Goal: Task Accomplishment & Management: Complete application form

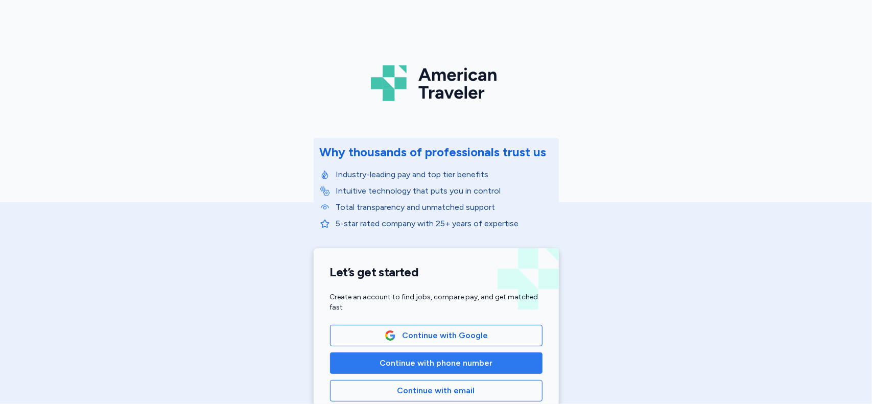
click at [384, 362] on span "Continue with phone number" at bounding box center [436, 363] width 113 height 12
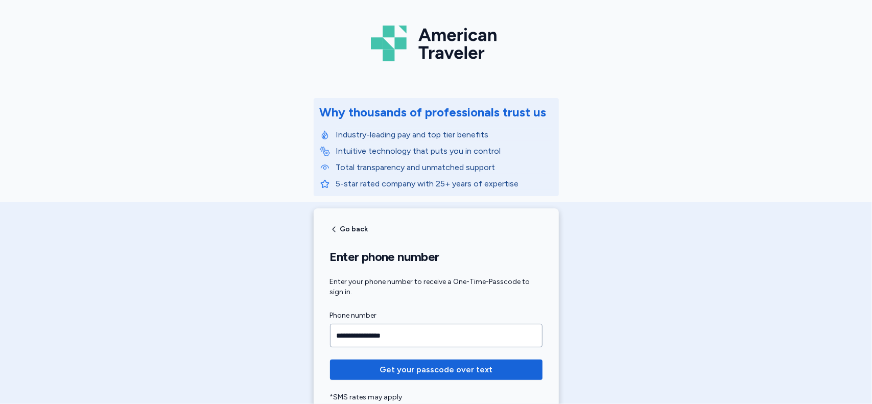
scroll to position [46, 0]
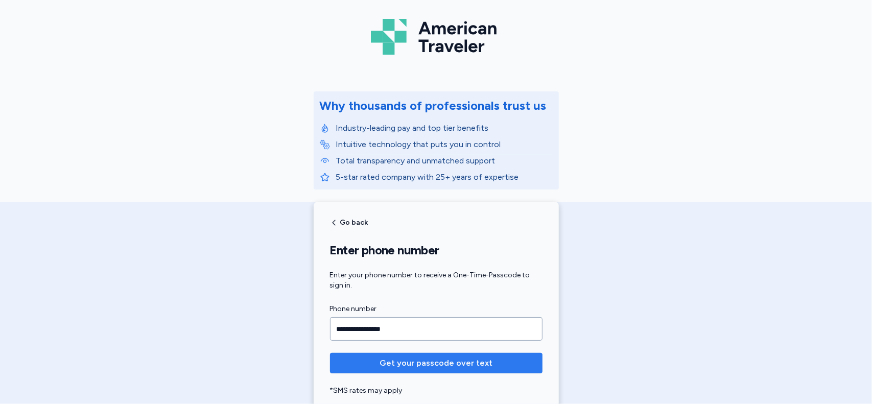
type input "**********"
click at [441, 363] on span "Get your passcode over text" at bounding box center [436, 363] width 113 height 12
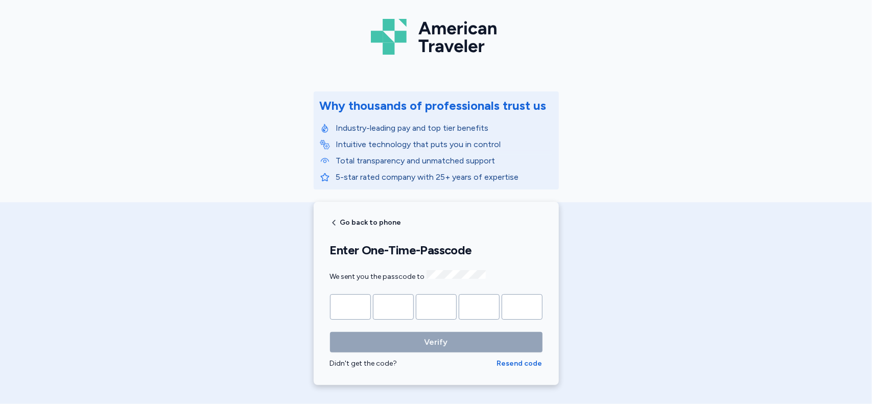
type input "*"
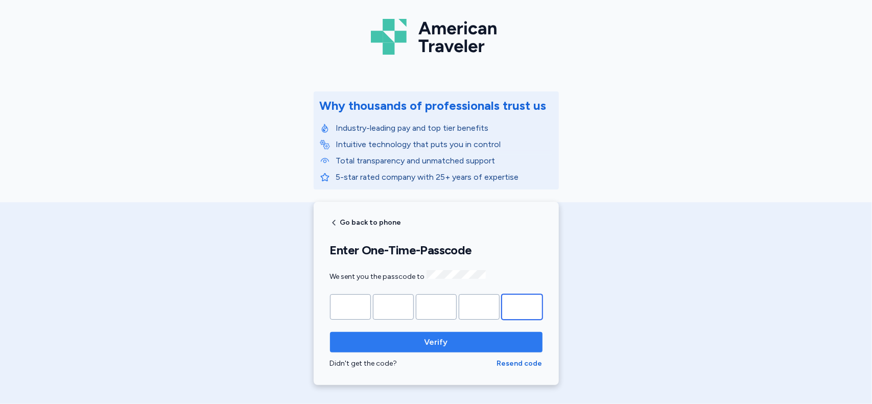
type input "*"
click at [436, 338] on span "Verify" at bounding box center [435, 342] width 23 height 12
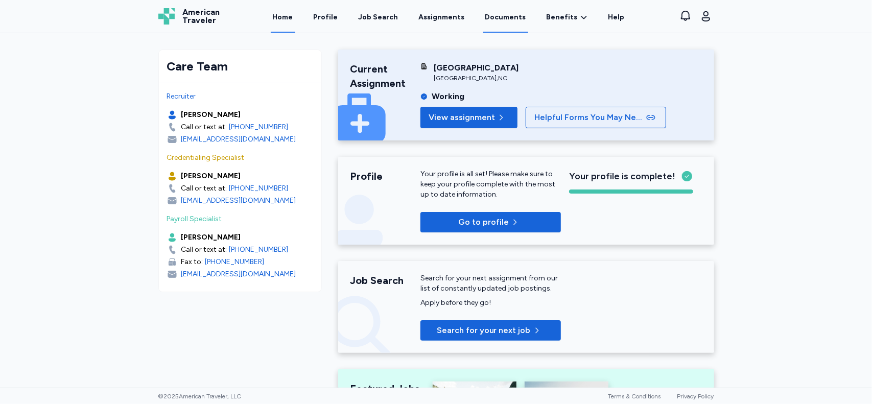
click at [501, 14] on link "Documents" at bounding box center [505, 17] width 45 height 32
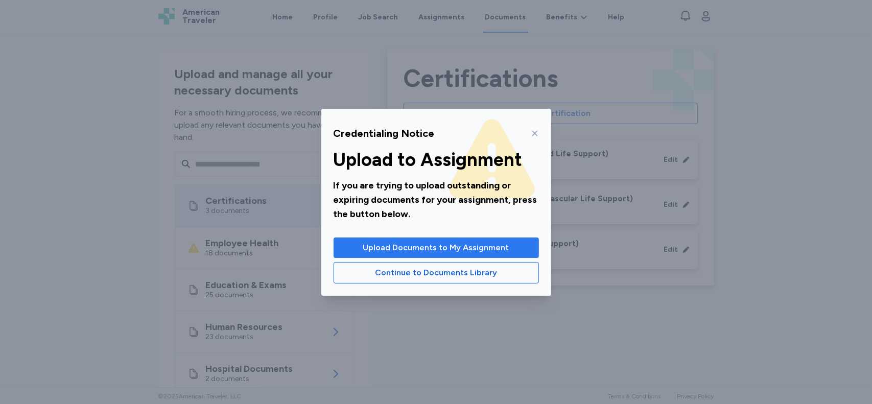
click at [388, 250] on span "Upload Documents to My Assignment" at bounding box center [436, 248] width 146 height 12
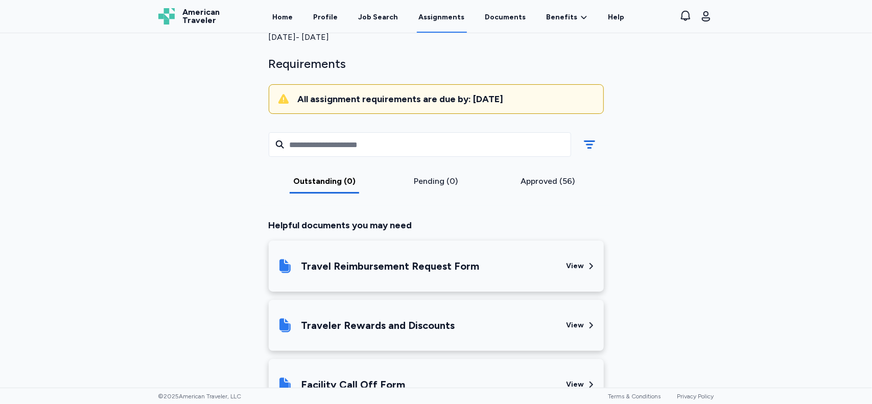
scroll to position [94, 0]
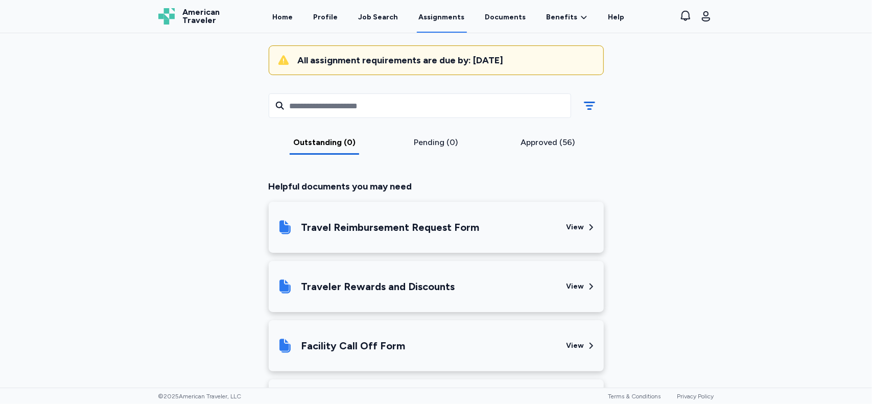
click at [540, 138] on div "Approved (56)" at bounding box center [548, 142] width 104 height 12
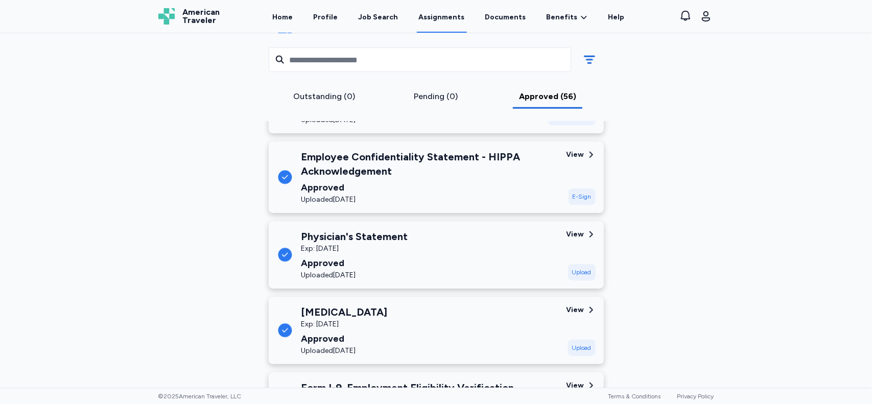
scroll to position [677, 0]
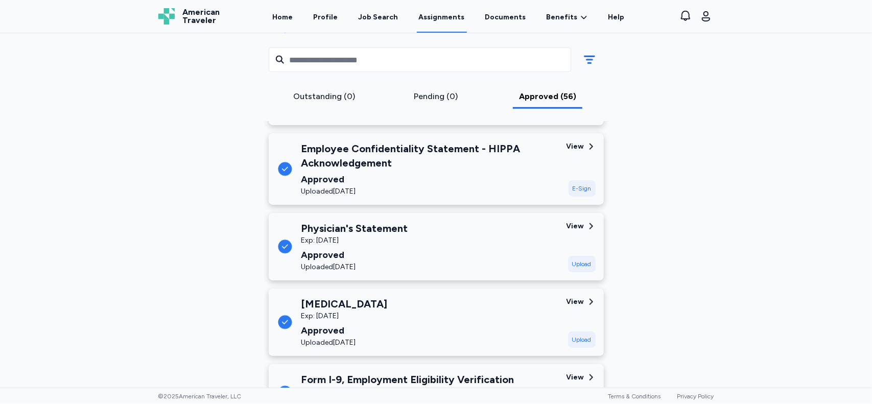
click at [575, 221] on div "View" at bounding box center [576, 226] width 18 height 10
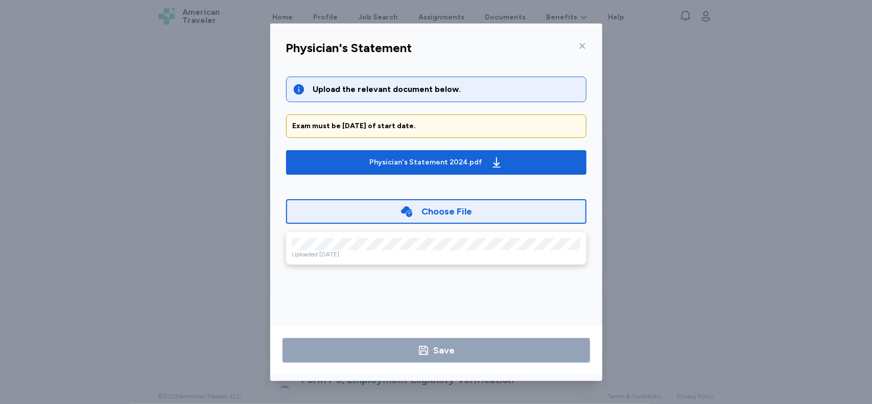
click at [520, 203] on div "Choose File" at bounding box center [436, 211] width 300 height 25
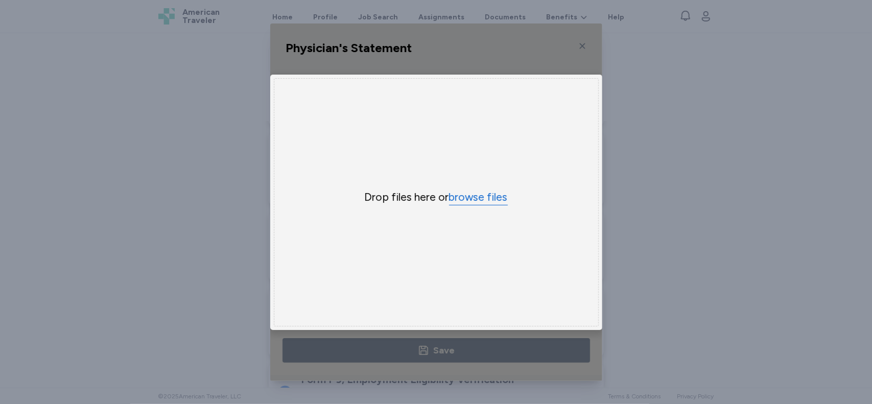
click at [474, 192] on button "browse files" at bounding box center [478, 197] width 59 height 15
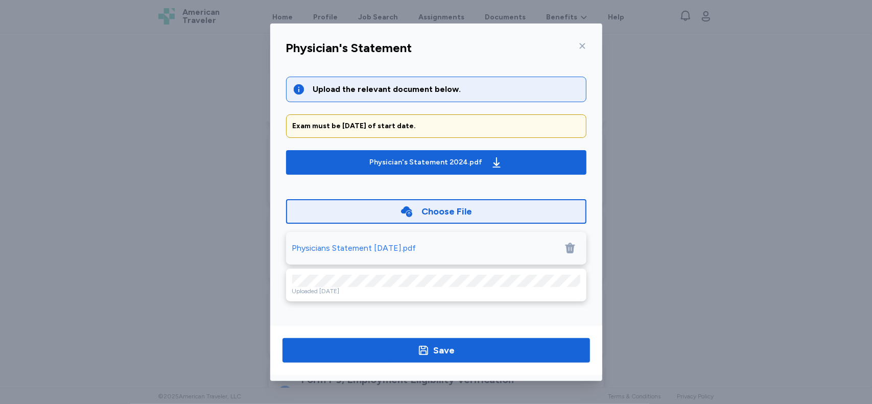
click at [570, 248] on icon at bounding box center [570, 248] width 10 height 11
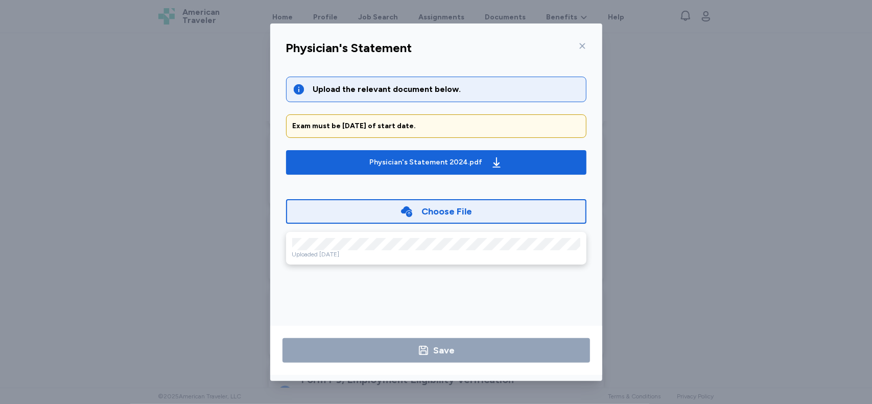
click at [271, 311] on div "Physician's Statement Upload the relevant document below. Exam must be within 1…" at bounding box center [436, 208] width 332 height 345
click at [481, 219] on div "Choose File" at bounding box center [436, 211] width 300 height 25
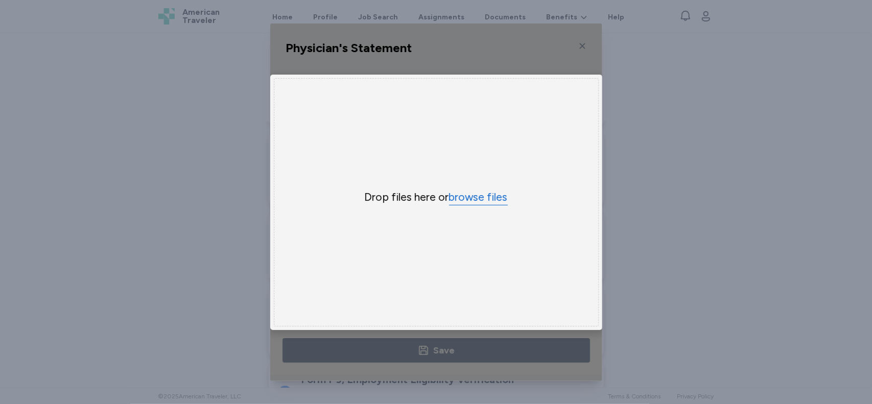
click at [458, 193] on button "browse files" at bounding box center [478, 197] width 59 height 15
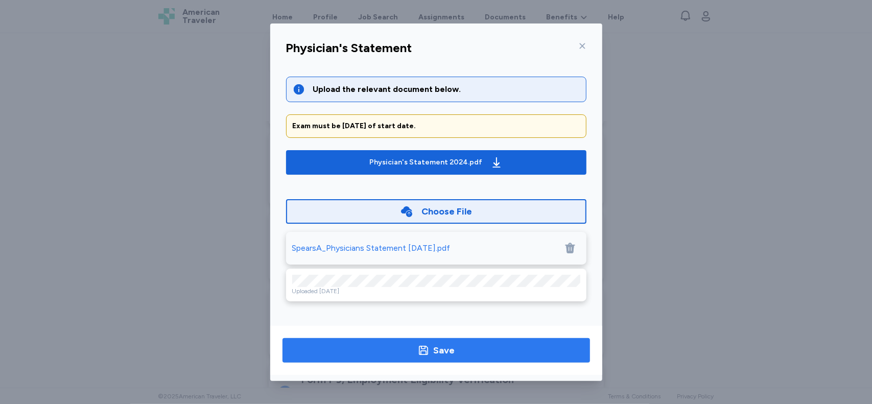
click at [394, 350] on span "Save" at bounding box center [436, 350] width 291 height 14
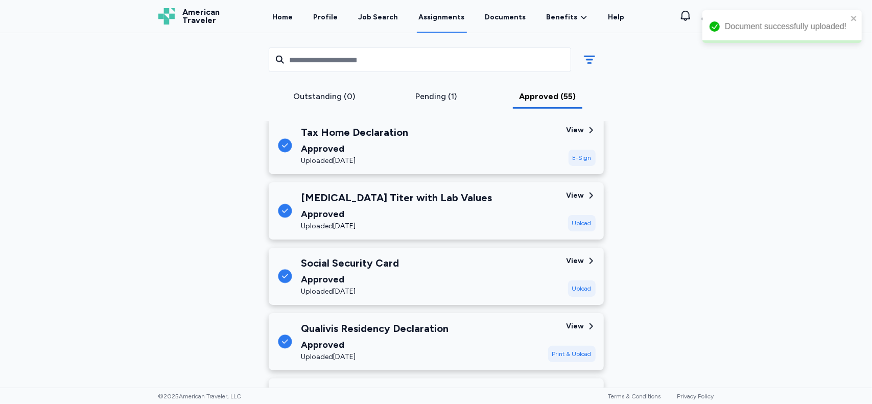
scroll to position [471, 0]
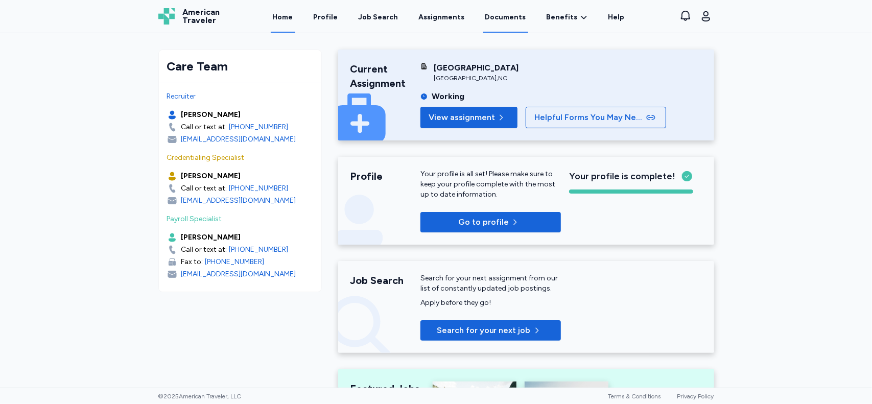
click at [502, 15] on link "Documents" at bounding box center [505, 17] width 45 height 32
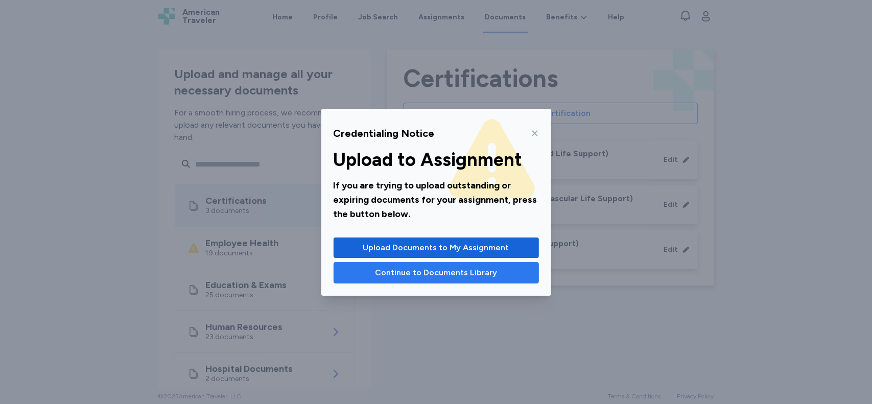
click at [449, 275] on span "Continue to Documents Library" at bounding box center [436, 273] width 122 height 12
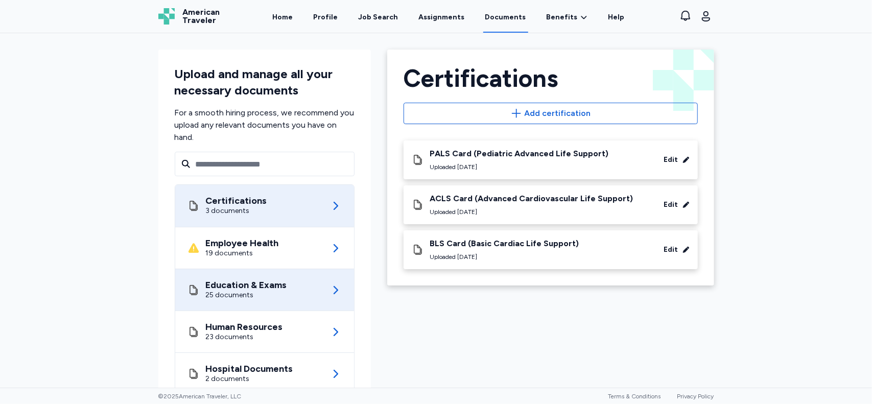
click at [329, 292] on icon at bounding box center [335, 290] width 12 height 12
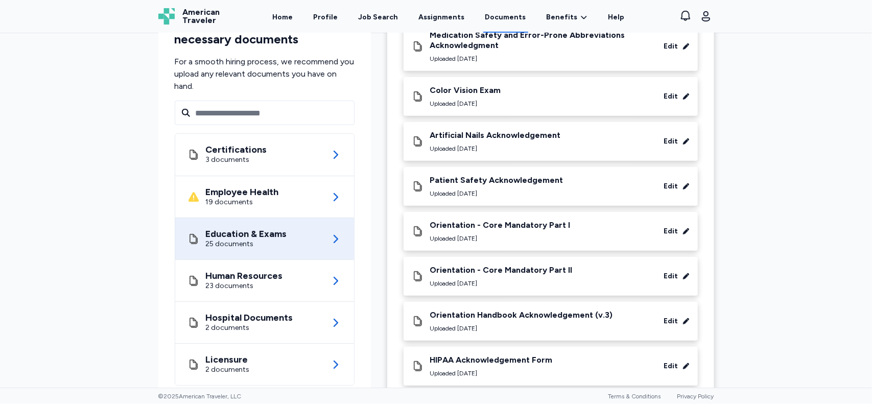
scroll to position [365, 0]
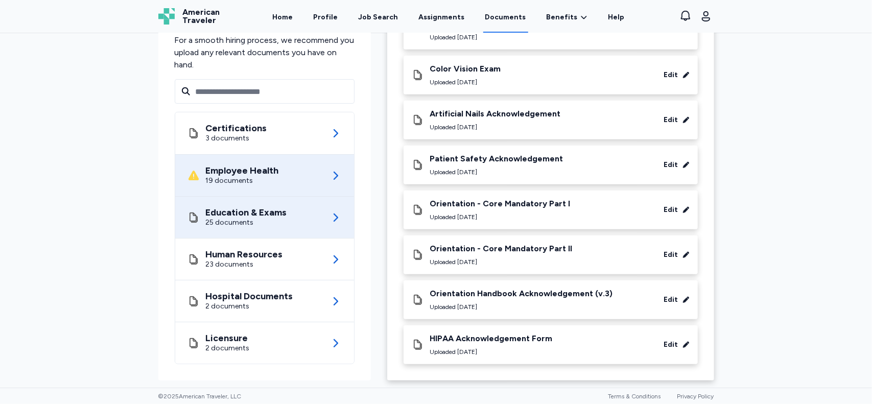
click at [256, 166] on div "Employee Health" at bounding box center [242, 171] width 73 height 10
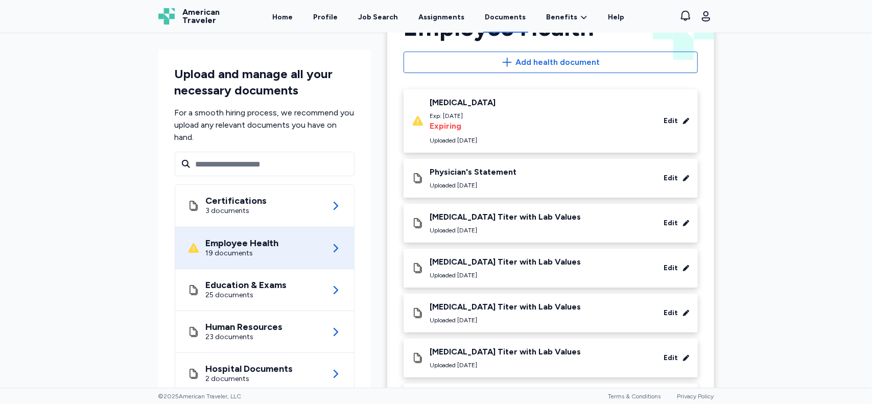
scroll to position [52, 0]
